Goal: Navigation & Orientation: Go to known website

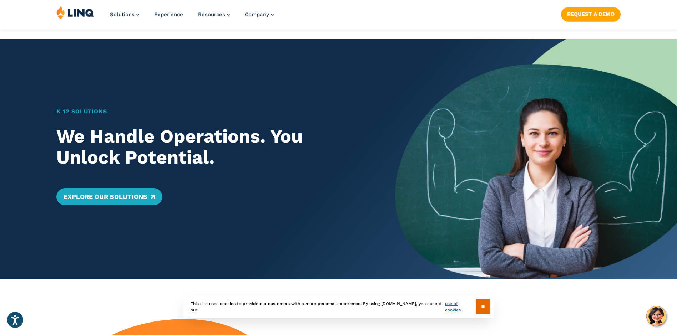
scroll to position [71, 0]
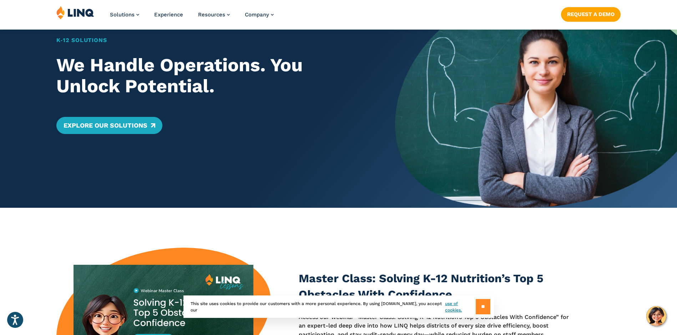
click at [476, 309] on input "**" at bounding box center [483, 306] width 15 height 15
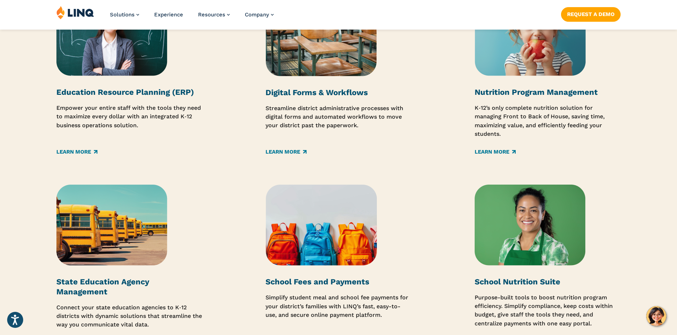
scroll to position [1035, 0]
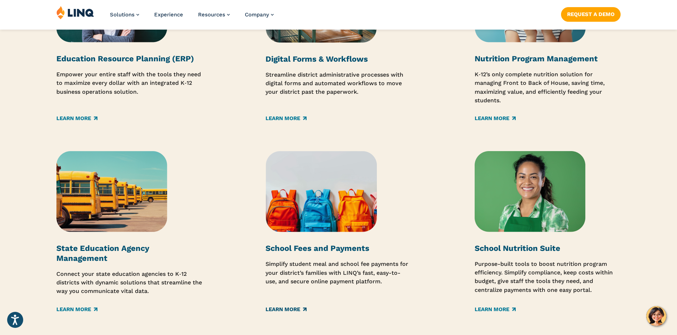
click at [277, 310] on link "Learn More" at bounding box center [285, 310] width 41 height 8
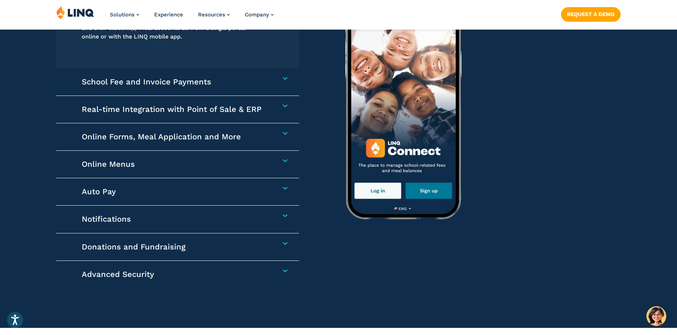
scroll to position [1106, 0]
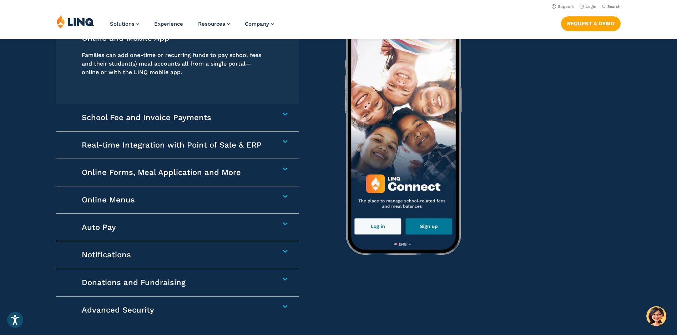
click at [176, 173] on h4 "Online Forms, Meal Application and More" at bounding box center [174, 173] width 184 height 10
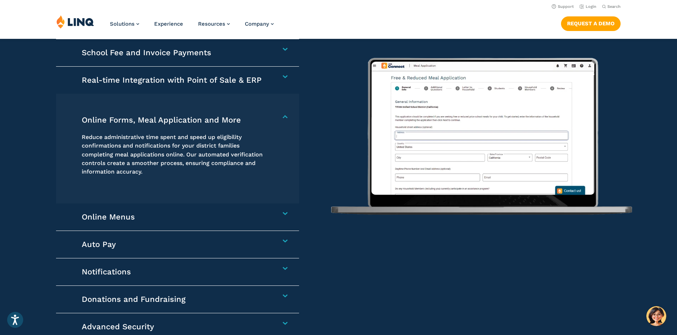
click at [142, 176] on p "Reduce administrative time spent and speed up eligibility confirmations and not…" at bounding box center [174, 155] width 184 height 44
click at [117, 155] on p "Reduce administrative time spent and speed up eligibility confirmations and not…" at bounding box center [174, 155] width 184 height 44
click at [115, 131] on div "Reduce administrative time spent and speed up eligibility confirmations and not…" at bounding box center [174, 155] width 184 height 61
drag, startPoint x: 117, startPoint y: 129, endPoint x: 140, endPoint y: 123, distance: 23.2
click at [140, 123] on h4 "Online Forms, Meal Application and More" at bounding box center [174, 120] width 184 height 10
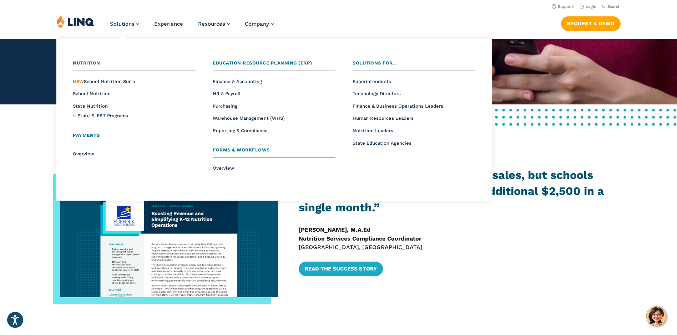
scroll to position [107, 0]
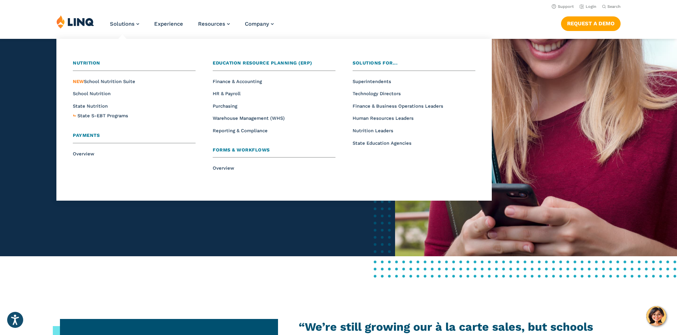
click at [202, 196] on div "Nutrition Overview NEW School Nutrition Suite School Nutrition State Nutrition …" at bounding box center [274, 119] width 428 height 155
click at [86, 133] on span "Payments" at bounding box center [86, 135] width 27 height 5
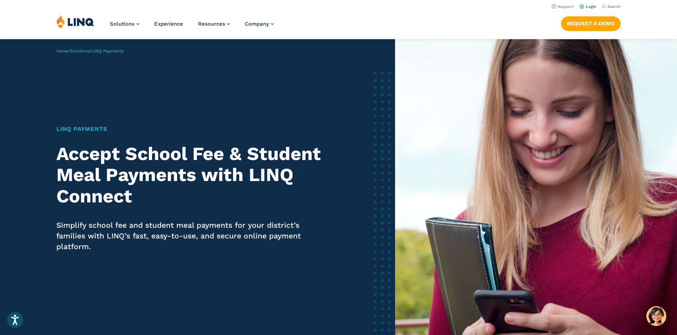
click at [584, 6] on link "Login" at bounding box center [588, 6] width 17 height 5
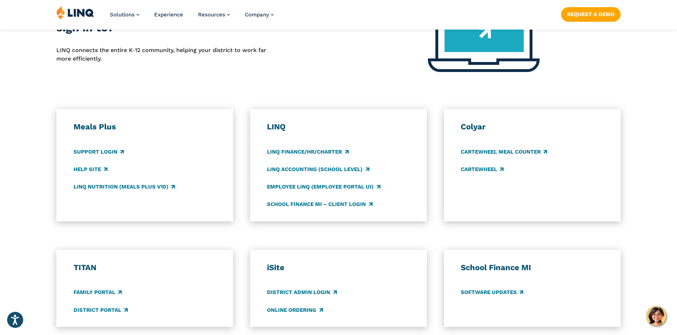
scroll to position [428, 0]
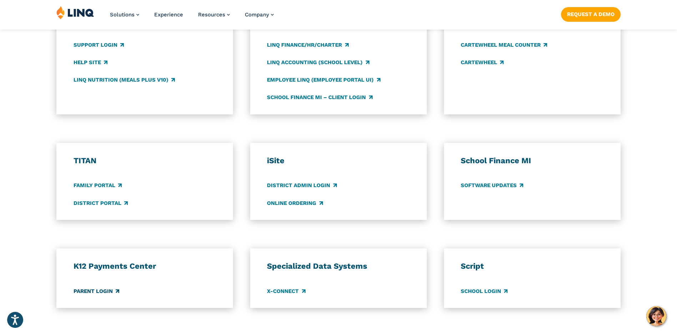
click at [94, 290] on link "Parent Login" at bounding box center [97, 292] width 46 height 8
